Goal: Information Seeking & Learning: Learn about a topic

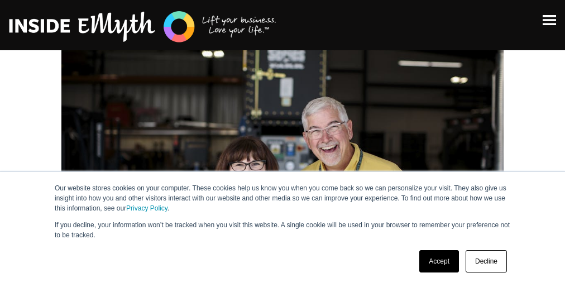
click at [283, 229] on p "If you decline, your information won’t be tracked when you visit this website. …" at bounding box center [283, 230] width 456 height 20
click at [283, 169] on img at bounding box center [282, 175] width 443 height 295
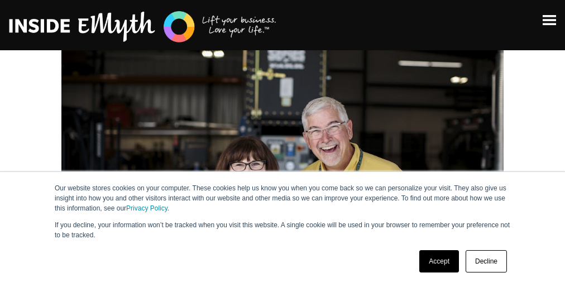
click at [283, 229] on p "If you decline, your information won’t be tracked when you visit this website. …" at bounding box center [283, 230] width 456 height 20
click at [283, 169] on img at bounding box center [282, 175] width 443 height 295
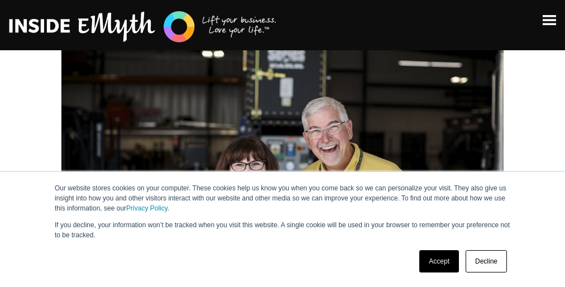
click at [283, 229] on p "If you decline, your information won’t be tracked when you visit this website. …" at bounding box center [283, 230] width 456 height 20
click at [283, 169] on img at bounding box center [282, 175] width 443 height 295
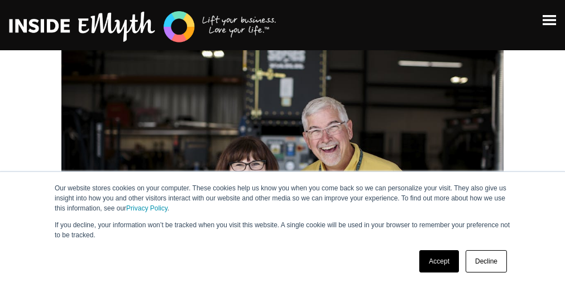
click at [283, 229] on p "If you decline, your information won’t be tracked when you visit this website. …" at bounding box center [283, 230] width 456 height 20
click at [283, 169] on img at bounding box center [282, 175] width 443 height 295
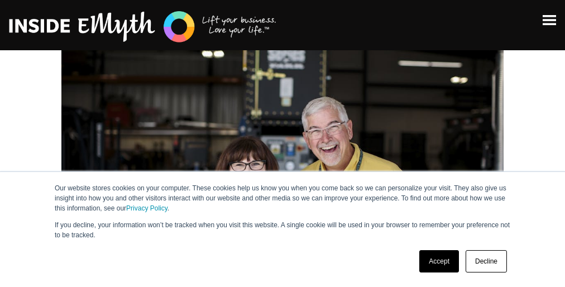
click at [283, 229] on p "If you decline, your information won’t be tracked when you visit this website. …" at bounding box center [283, 230] width 456 height 20
